Goal: Communication & Community: Participate in discussion

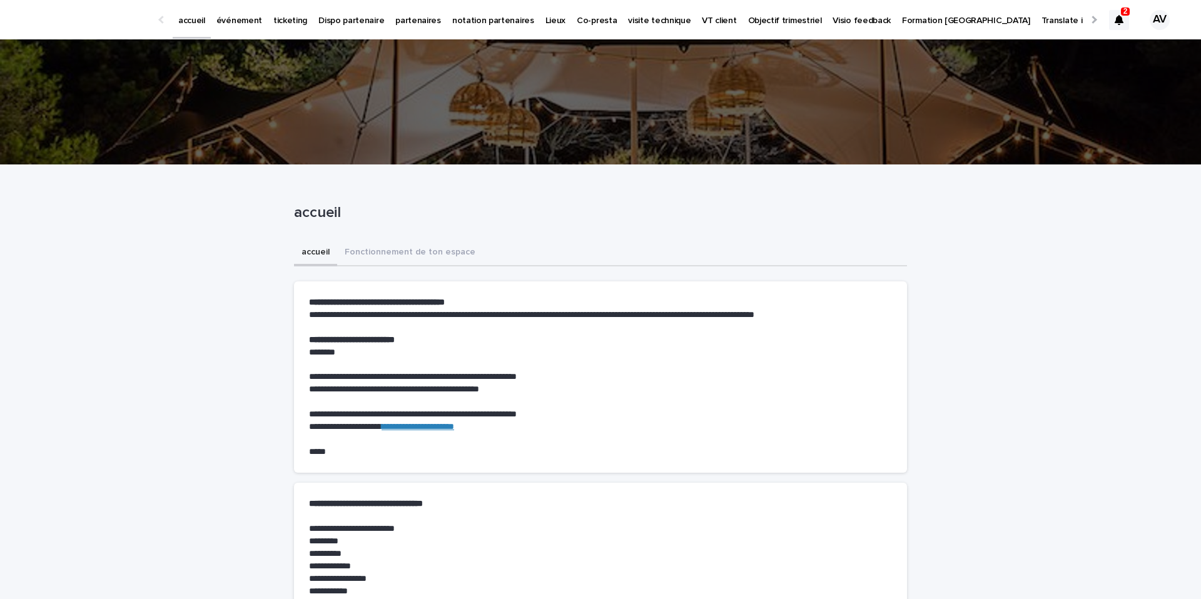
click at [284, 23] on p "ticketing" at bounding box center [290, 13] width 34 height 26
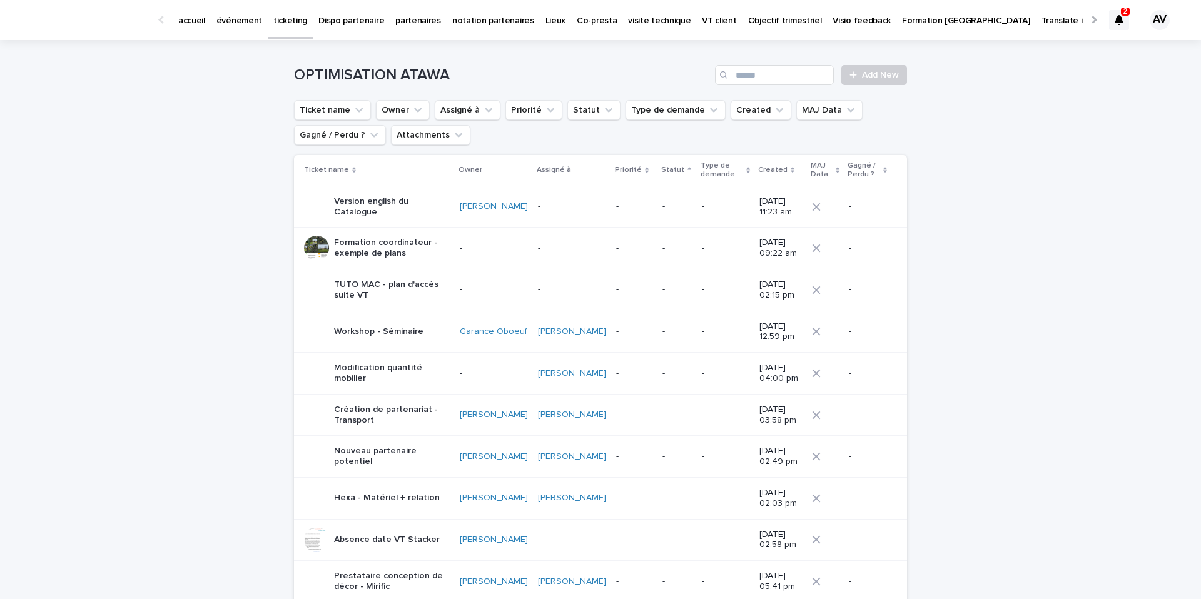
click at [877, 64] on div "OPTIMISATION ATAWA Add New" at bounding box center [600, 70] width 613 height 60
click at [865, 83] on link "Add New" at bounding box center [874, 75] width 66 height 20
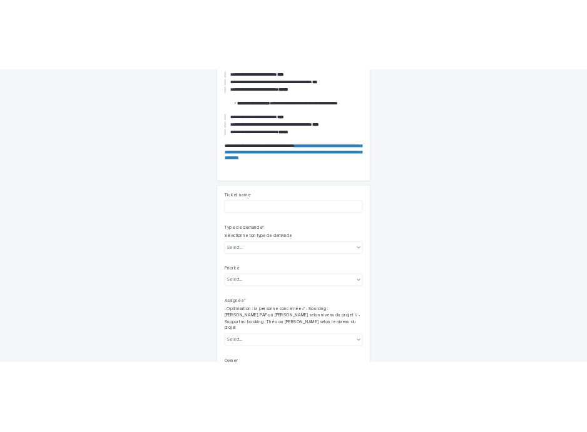
scroll to position [252, 0]
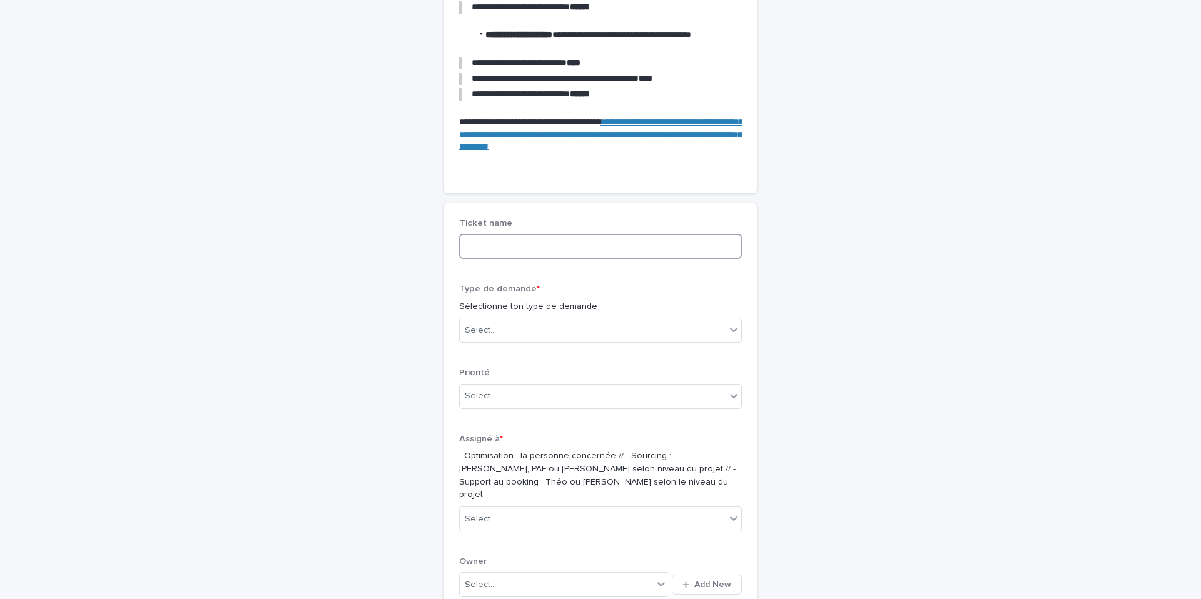
click at [502, 248] on input at bounding box center [600, 246] width 283 height 25
type input "*"
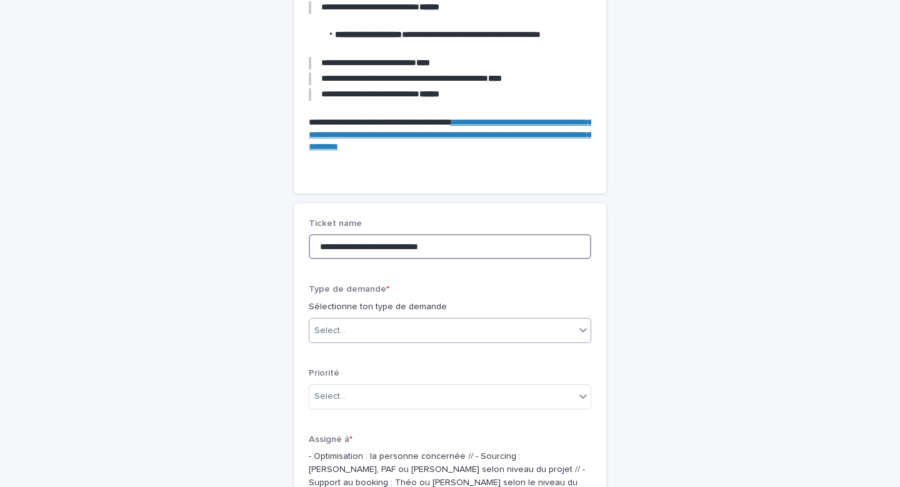
type input "**********"
click at [363, 333] on div "Select..." at bounding box center [443, 330] width 266 height 21
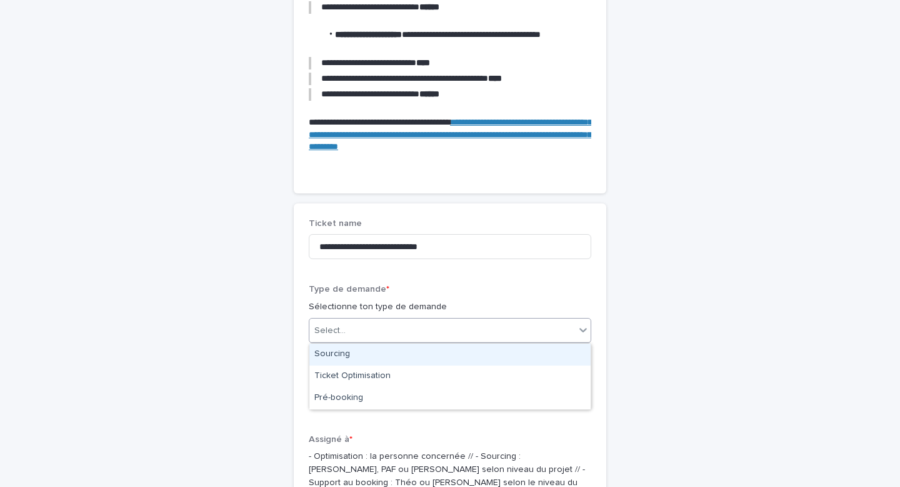
click at [336, 351] on div "Sourcing" at bounding box center [450, 354] width 281 height 22
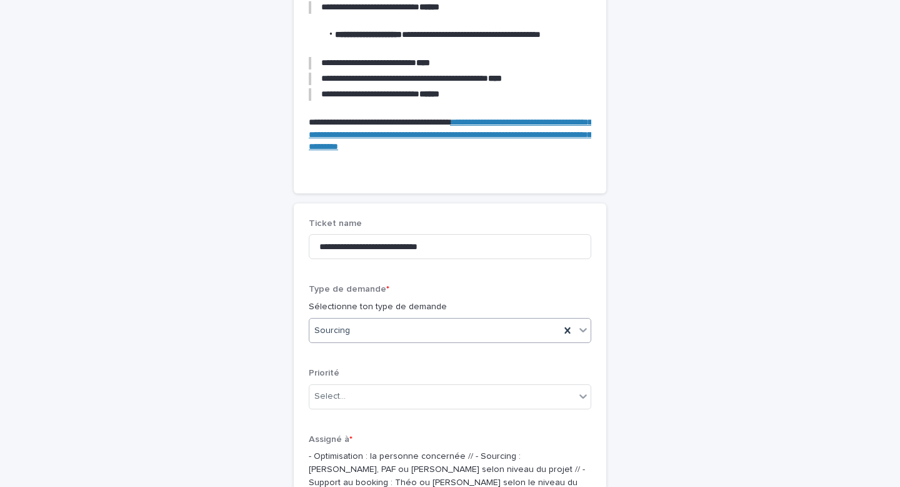
scroll to position [418, 0]
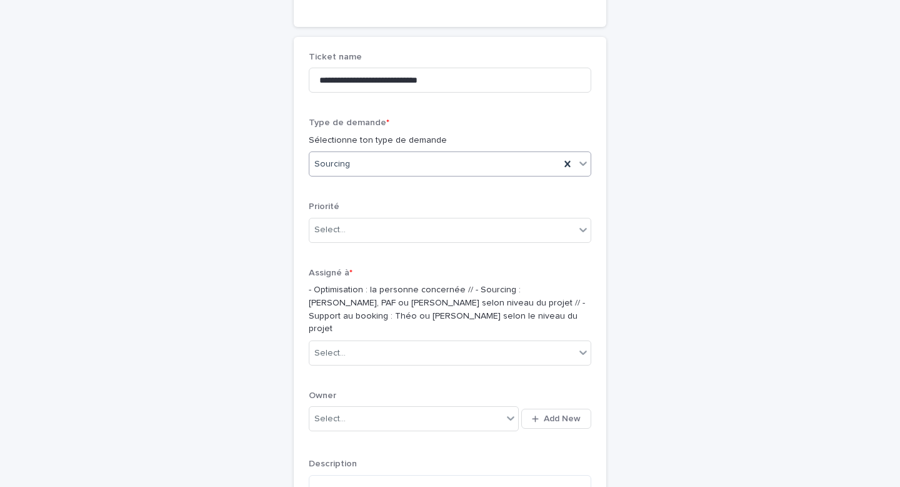
click at [393, 166] on div "Sourcing" at bounding box center [435, 164] width 251 height 21
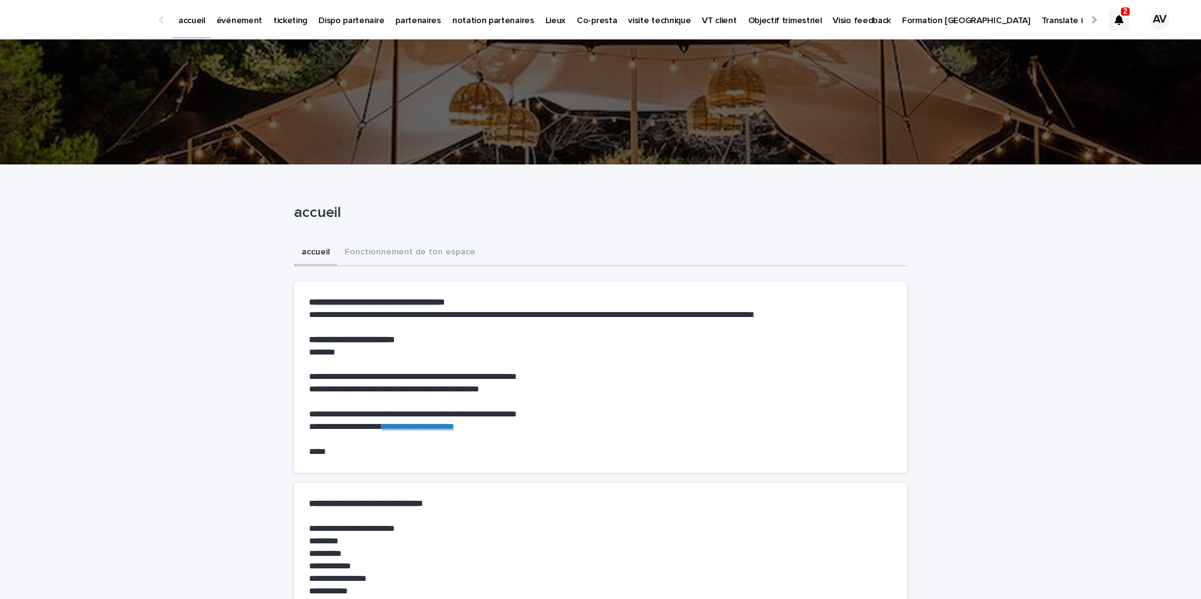
click at [1115, 22] on icon at bounding box center [1118, 20] width 9 height 10
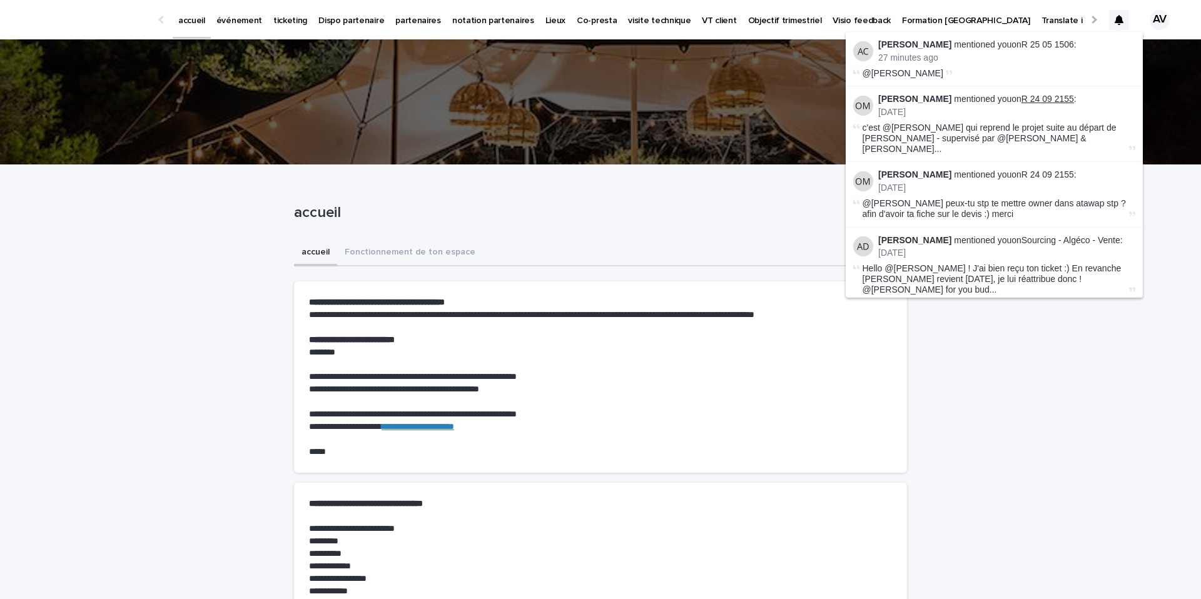
click at [1049, 96] on link "R 24 09 2155" at bounding box center [1047, 99] width 53 height 10
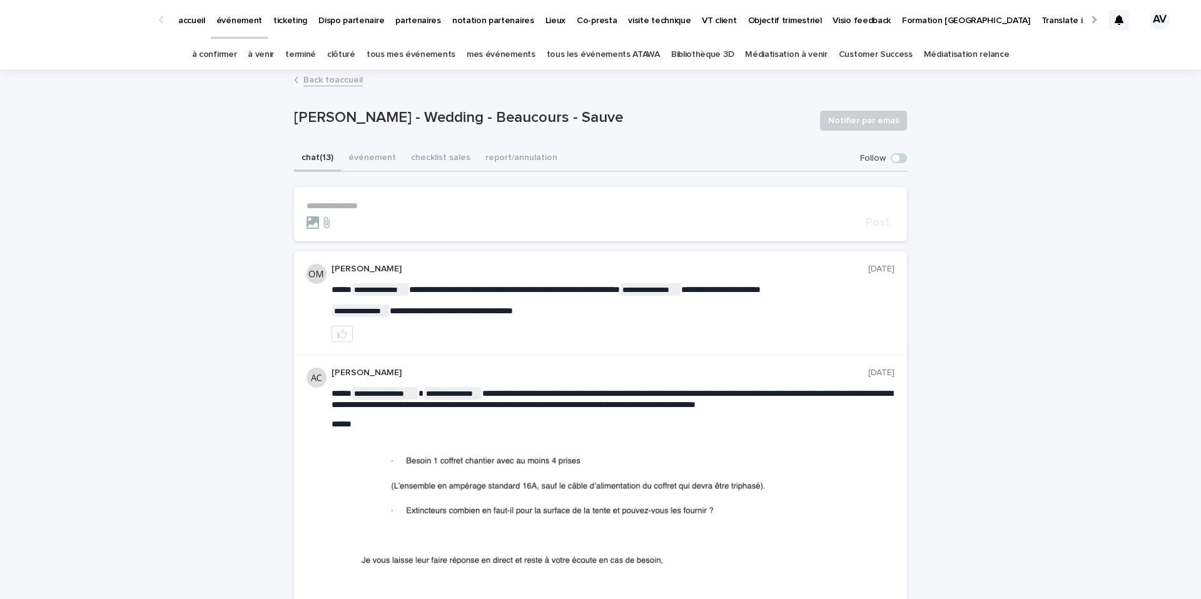
click at [1115, 29] on div at bounding box center [1119, 20] width 20 height 20
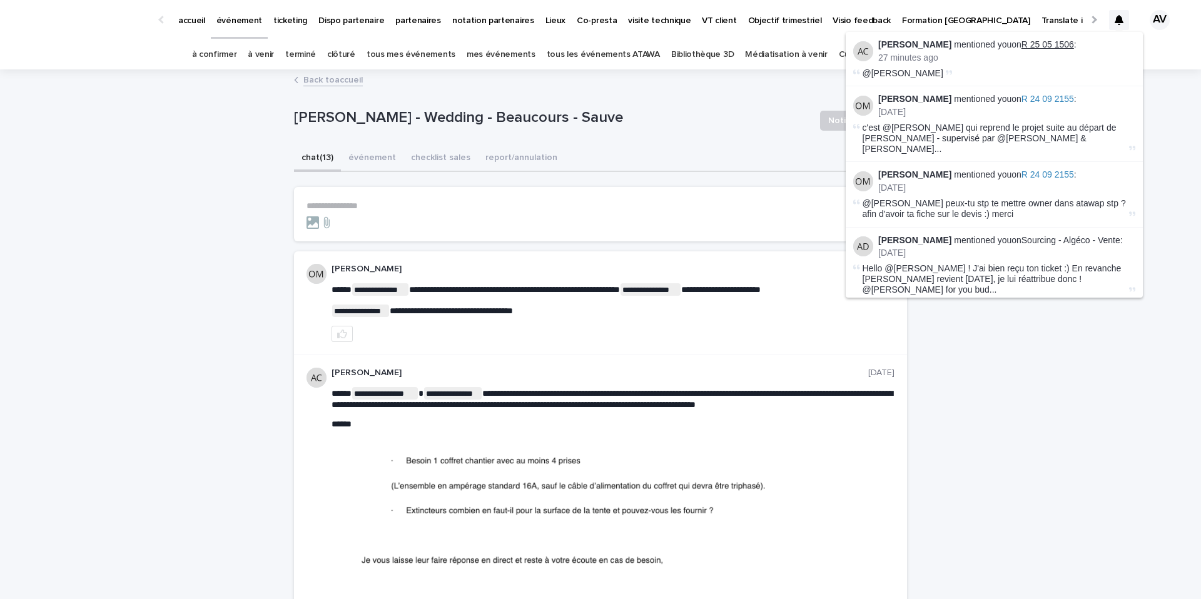
click at [1062, 46] on link "R 25 05 1506" at bounding box center [1047, 44] width 53 height 10
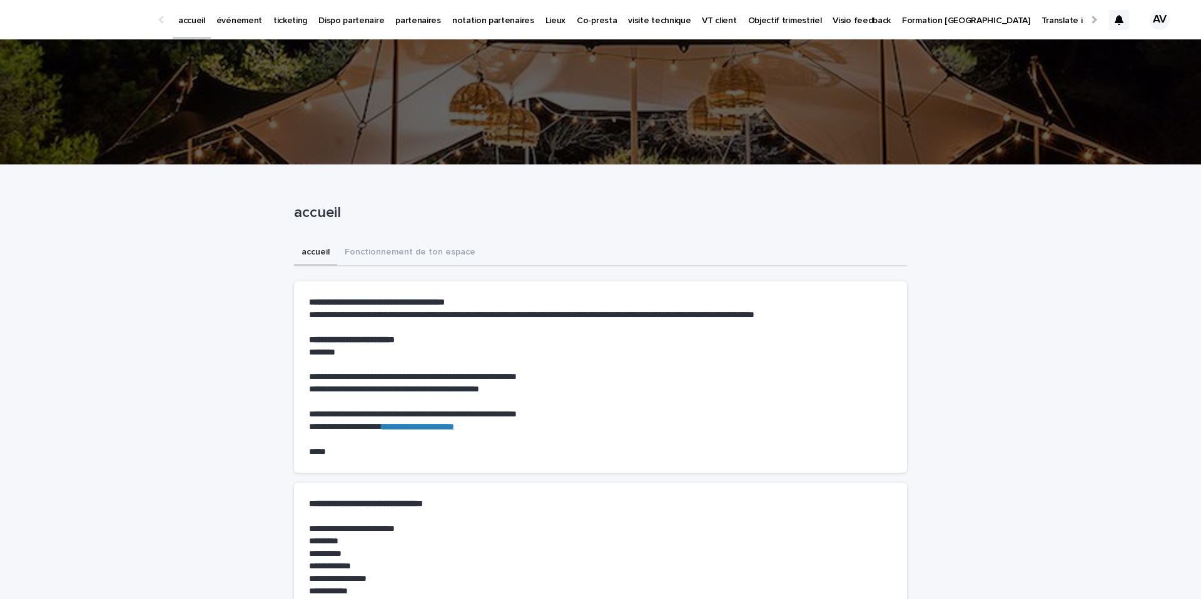
click at [251, 16] on p "événement" at bounding box center [239, 13] width 46 height 26
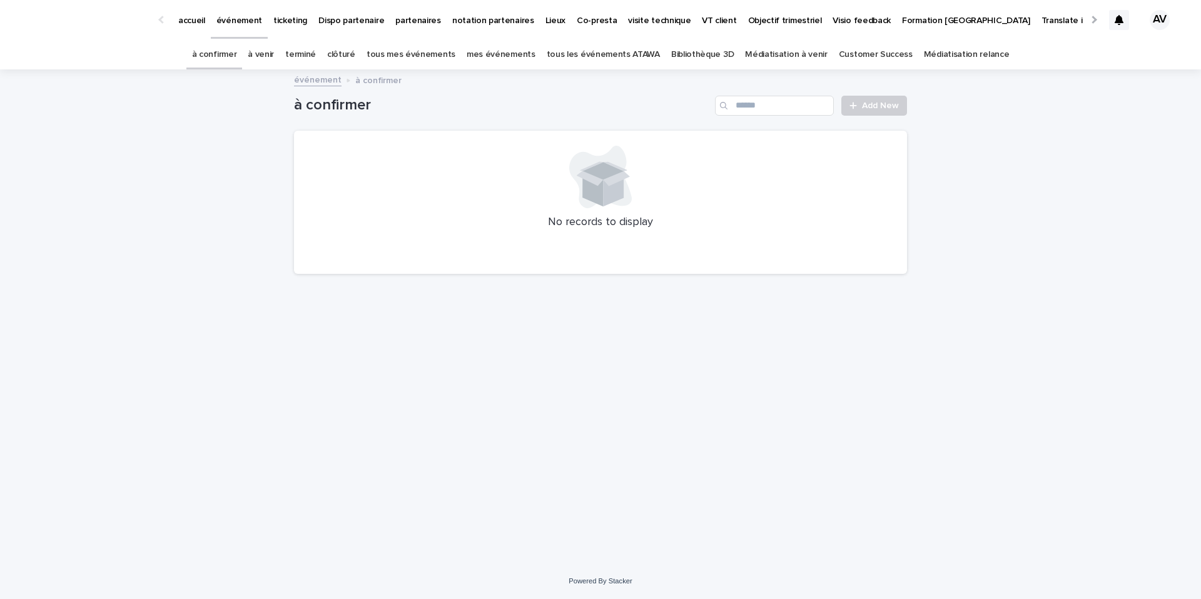
click at [274, 47] on link "à venir" at bounding box center [261, 54] width 26 height 29
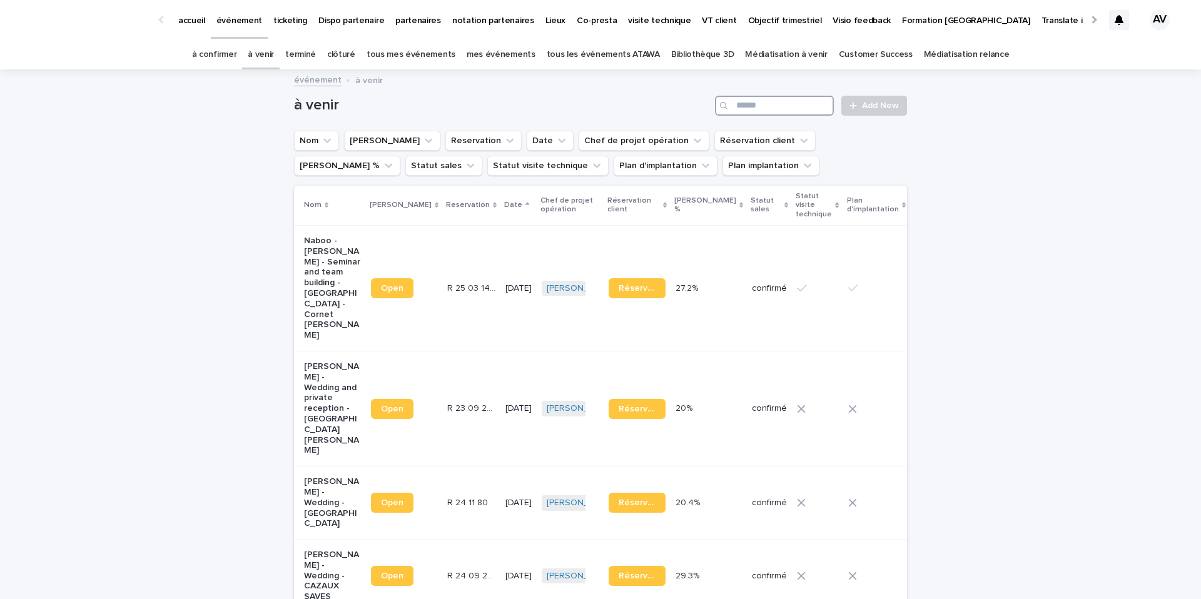
click at [767, 103] on input "Search" at bounding box center [774, 106] width 119 height 20
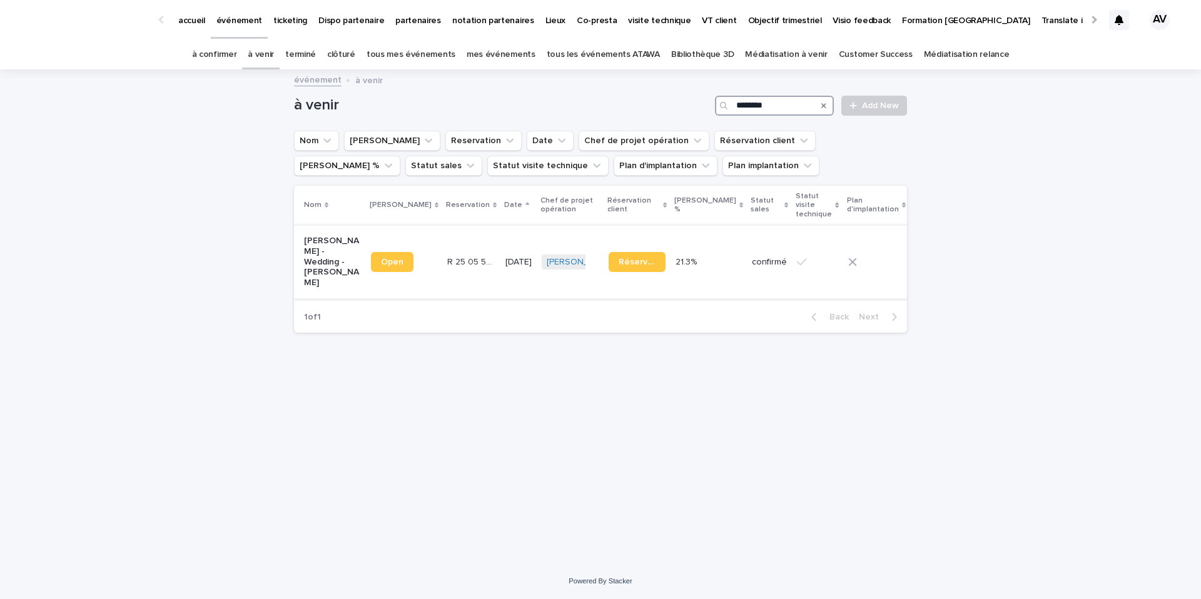
type input "********"
click at [327, 288] on p "Victoire de Marcellus - Wedding - Fontaine le Comte" at bounding box center [332, 262] width 57 height 53
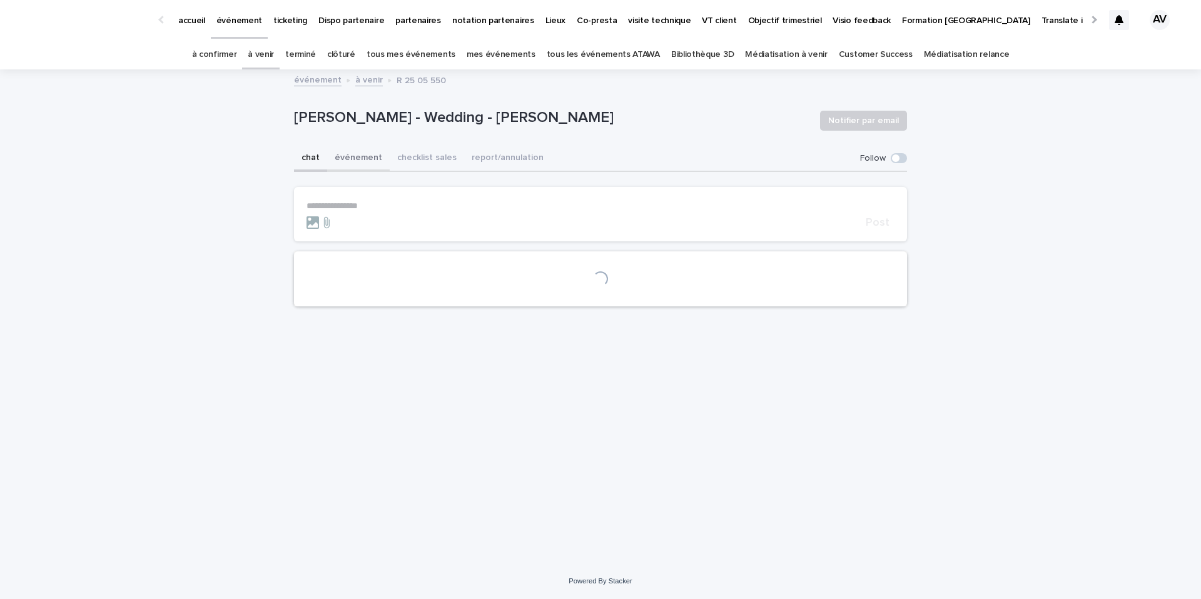
click at [354, 159] on button "événement" at bounding box center [358, 159] width 63 height 26
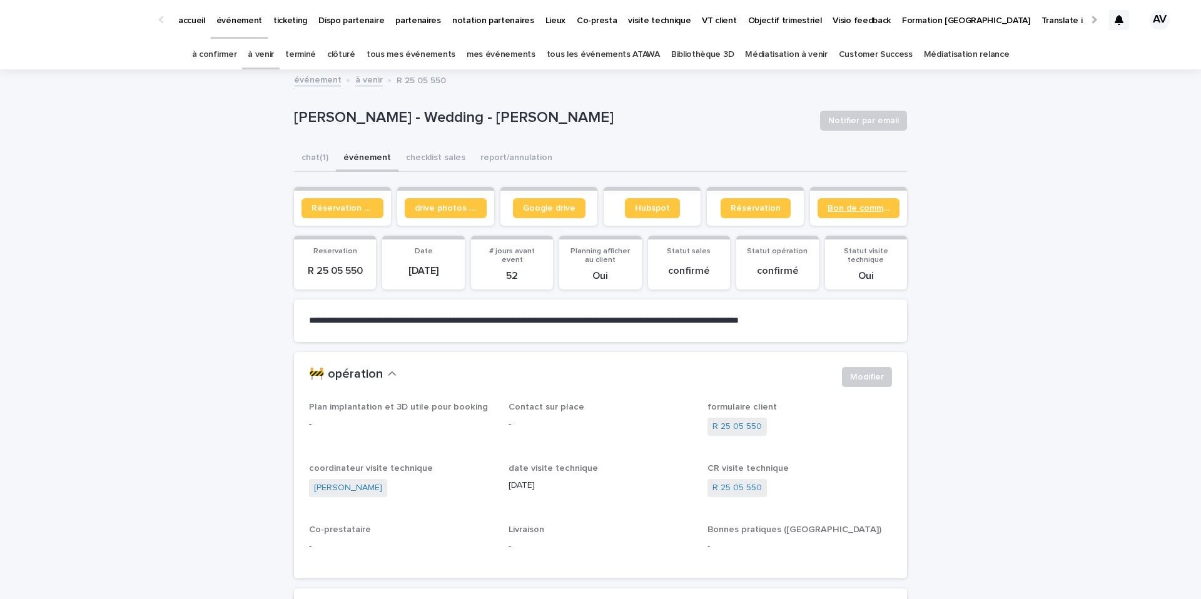
click at [869, 213] on link "Bon de commande" at bounding box center [858, 208] width 82 height 20
click at [320, 160] on button "chat (1)" at bounding box center [315, 159] width 42 height 26
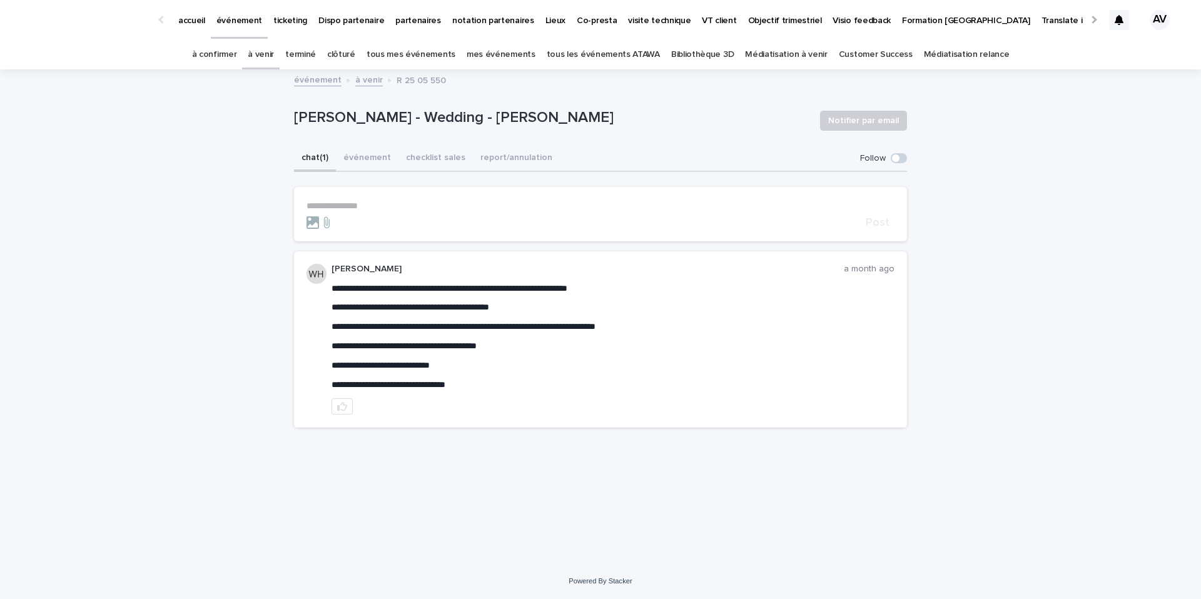
click at [369, 201] on p "**********" at bounding box center [600, 206] width 588 height 11
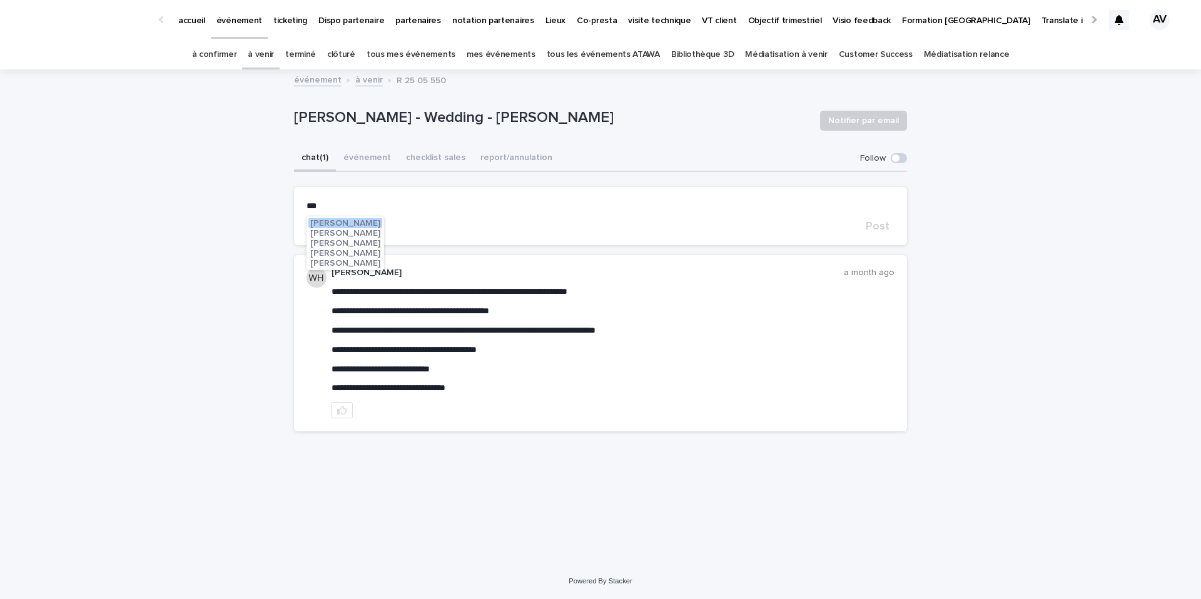
click at [360, 233] on span "William Hearsey" at bounding box center [345, 233] width 70 height 9
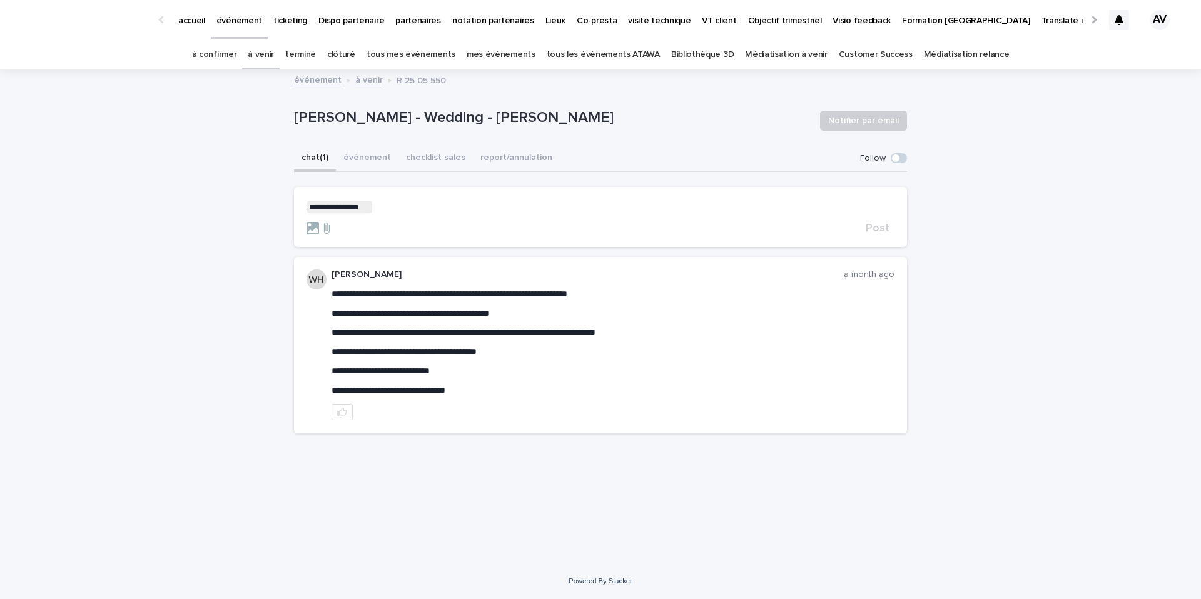
click at [404, 218] on form "**********" at bounding box center [600, 218] width 588 height 34
click at [404, 209] on p "**********" at bounding box center [600, 207] width 588 height 13
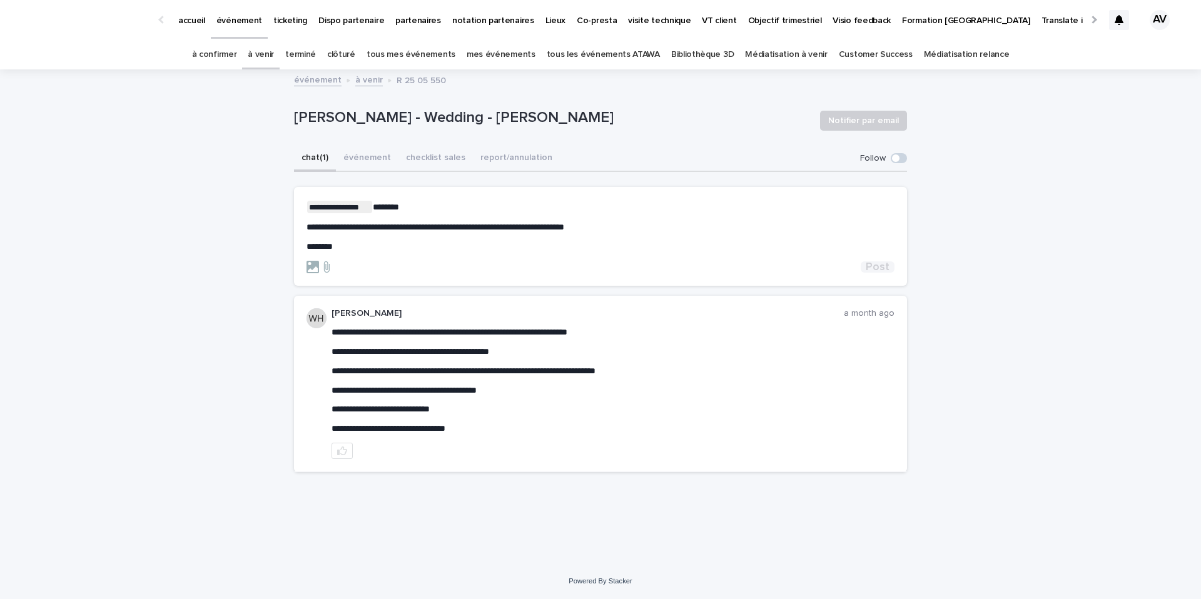
click at [877, 267] on span "Post" at bounding box center [877, 266] width 24 height 11
